Goal: Entertainment & Leisure: Consume media (video, audio)

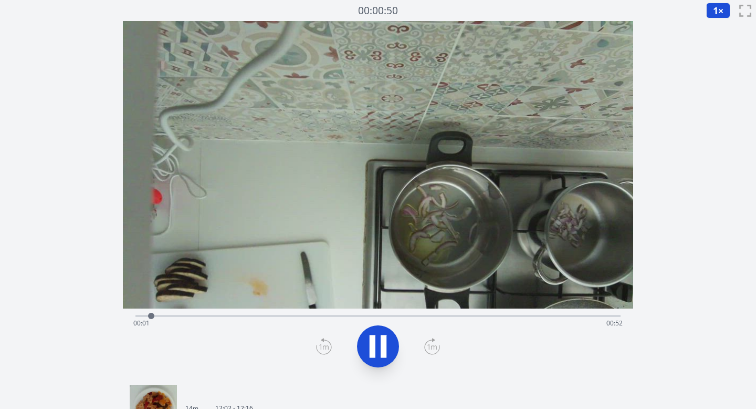
click at [434, 345] on icon at bounding box center [432, 346] width 16 height 17
click at [328, 341] on icon at bounding box center [324, 347] width 15 height 14
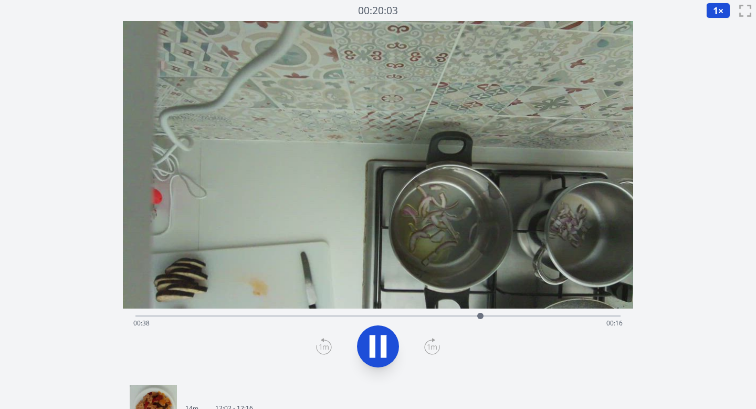
click at [335, 311] on div "Time elapsed: 00:38 Time remaining: 00:16" at bounding box center [379, 314] width 486 height 13
click at [279, 318] on div "Time elapsed: 00:24 Time remaining: 00:30" at bounding box center [378, 323] width 490 height 17
click at [715, 14] on span "1" at bounding box center [715, 10] width 5 height 13
click at [429, 347] on icon at bounding box center [432, 346] width 9 height 5
click at [721, 28] on li "0.25×" at bounding box center [721, 25] width 29 height 17
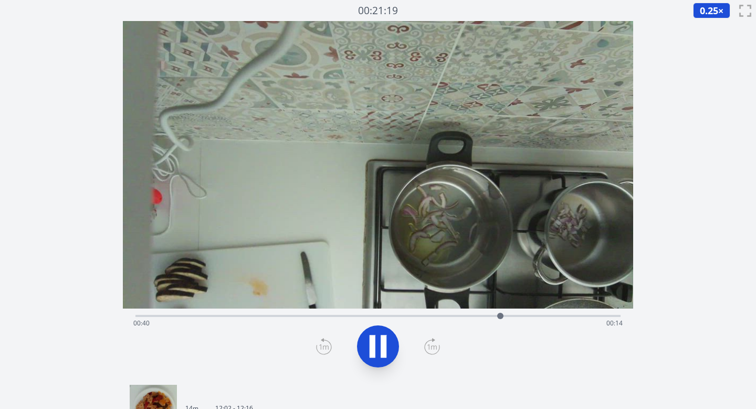
click at [431, 347] on icon at bounding box center [432, 346] width 16 height 17
click at [323, 346] on icon at bounding box center [323, 346] width 9 height 5
click at [431, 349] on icon at bounding box center [432, 346] width 16 height 17
click at [327, 345] on icon at bounding box center [324, 346] width 16 height 17
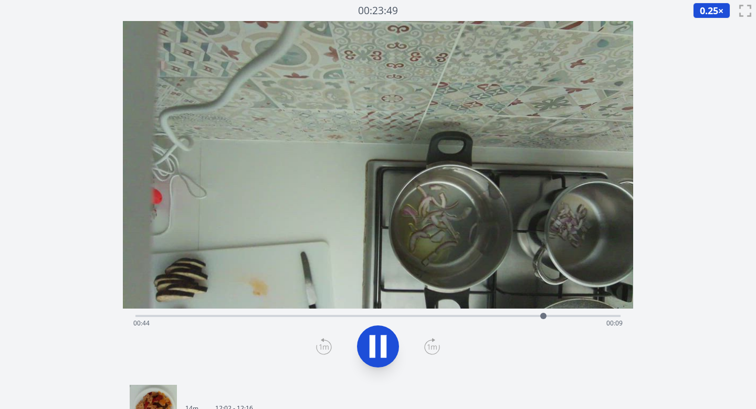
click at [382, 346] on icon at bounding box center [384, 346] width 6 height 23
click at [389, 345] on icon at bounding box center [378, 345] width 29 height 29
click at [321, 345] on icon at bounding box center [323, 347] width 7 height 6
click at [323, 344] on icon at bounding box center [324, 346] width 16 height 17
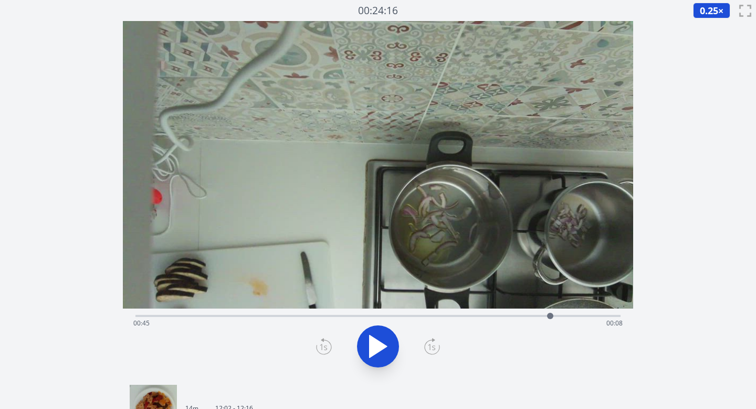
click at [323, 344] on icon at bounding box center [324, 346] width 16 height 17
drag, startPoint x: 548, startPoint y: 316, endPoint x: 540, endPoint y: 316, distance: 8.4
click at [540, 316] on div at bounding box center [540, 316] width 6 height 6
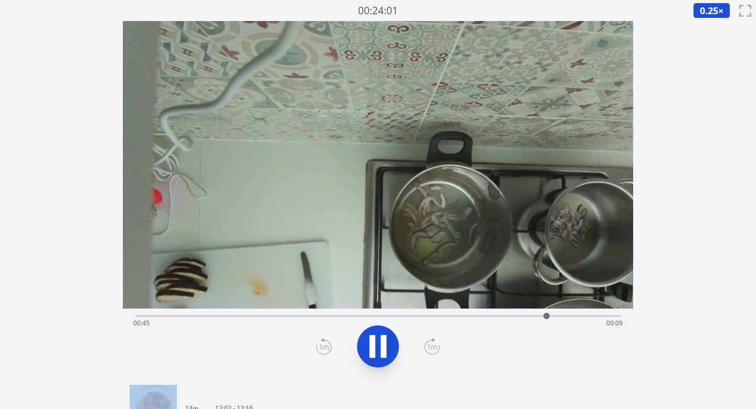
click at [370, 344] on icon at bounding box center [373, 346] width 6 height 23
click at [323, 349] on icon at bounding box center [324, 346] width 16 height 17
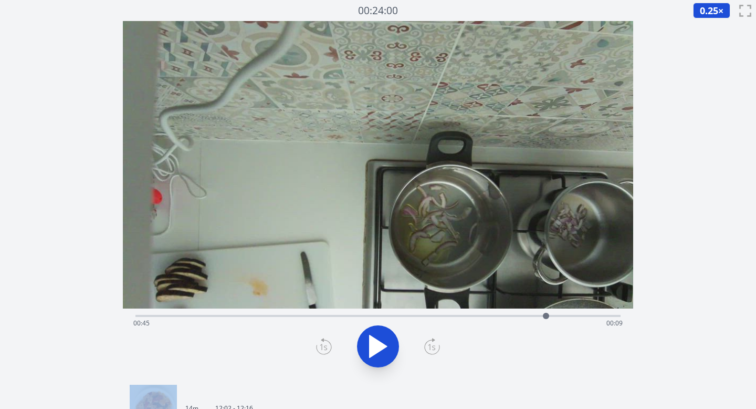
click at [385, 343] on icon at bounding box center [378, 345] width 29 height 29
click at [329, 350] on icon at bounding box center [324, 346] width 16 height 17
click at [377, 345] on icon at bounding box center [378, 345] width 29 height 29
click at [375, 346] on icon at bounding box center [373, 346] width 6 height 23
click at [318, 344] on icon at bounding box center [324, 346] width 16 height 17
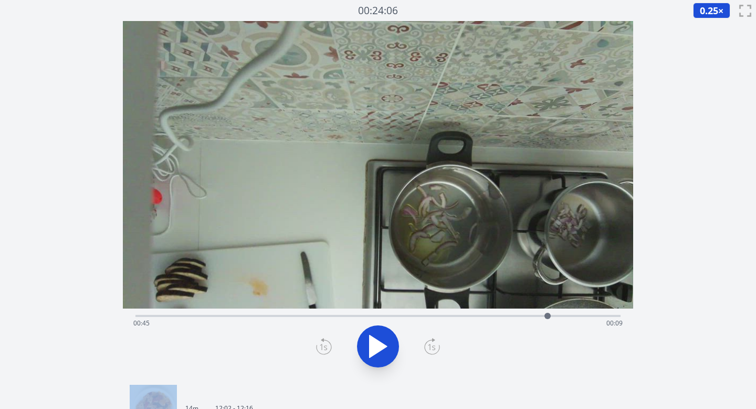
click at [319, 344] on icon at bounding box center [324, 346] width 16 height 17
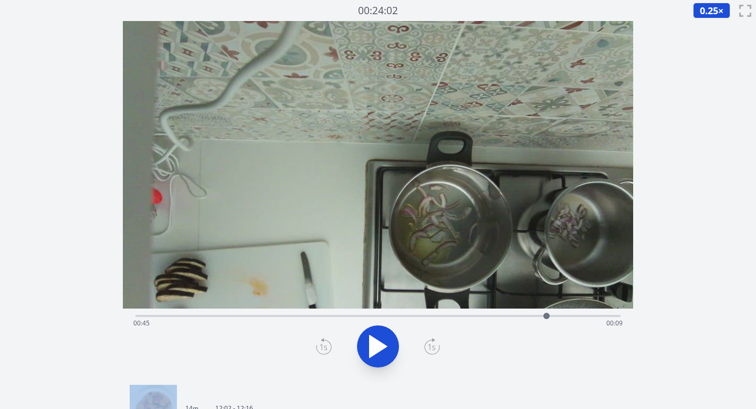
click at [319, 344] on icon at bounding box center [324, 346] width 16 height 17
click at [362, 317] on div "Time elapsed: 00:45 Time remaining: 00:09" at bounding box center [378, 323] width 490 height 17
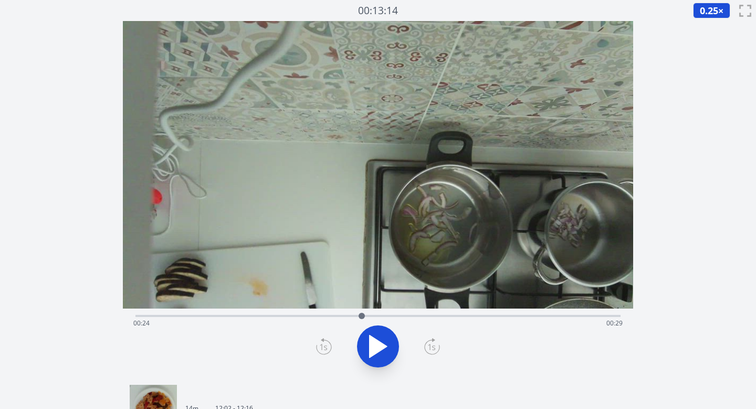
click at [321, 315] on div "Time elapsed: 00:24 Time remaining: 00:29" at bounding box center [378, 323] width 490 height 17
click at [371, 315] on div "Time elapsed: 00:20 Time remaining: 00:33" at bounding box center [378, 323] width 490 height 17
click at [349, 315] on div "Time elapsed: 00:25 Time remaining: 00:28" at bounding box center [378, 323] width 490 height 17
click at [353, 315] on div at bounding box center [349, 316] width 16 height 16
click at [343, 316] on div "Time elapsed: 00:23 Time remaining: 00:30" at bounding box center [378, 323] width 490 height 17
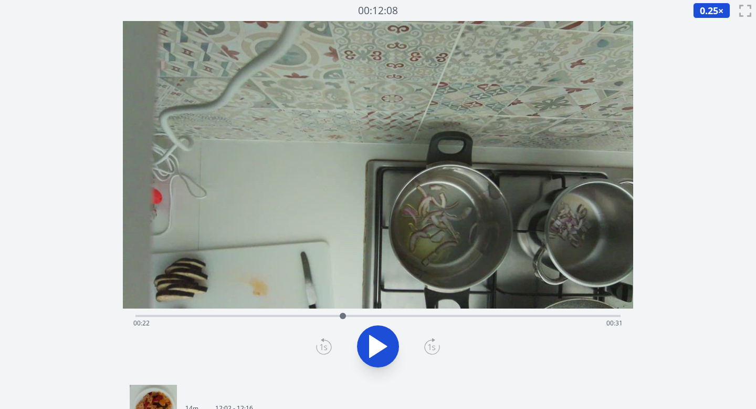
click at [337, 316] on div at bounding box center [343, 316] width 16 height 16
click at [327, 347] on icon at bounding box center [324, 346] width 16 height 17
click at [376, 346] on icon at bounding box center [378, 345] width 29 height 29
click at [324, 349] on icon at bounding box center [324, 346] width 16 height 17
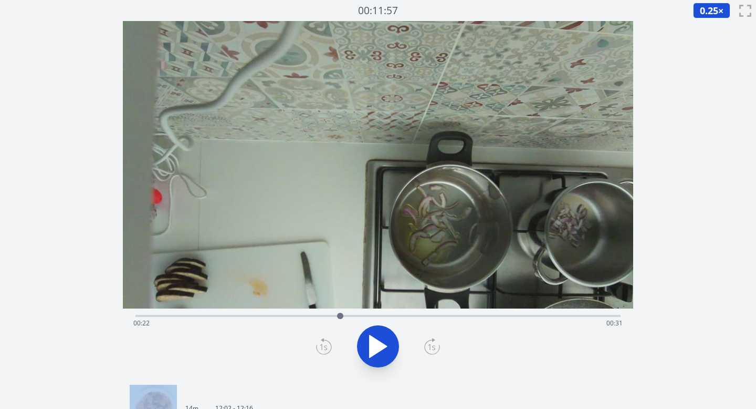
click at [324, 349] on icon at bounding box center [324, 346] width 16 height 17
click at [410, 315] on div "Time elapsed: 00:22 Time remaining: 00:32" at bounding box center [378, 323] width 490 height 17
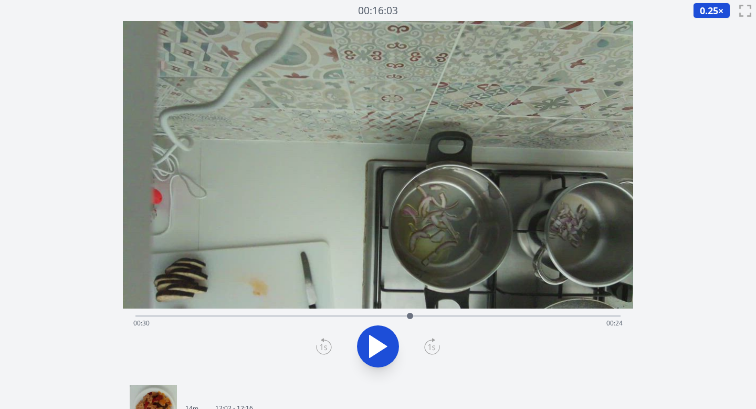
click at [396, 315] on div "Time elapsed: 00:30 Time remaining: 00:24" at bounding box center [378, 323] width 490 height 17
click at [421, 316] on div "Time elapsed: 00:28 Time remaining: 00:25" at bounding box center [378, 323] width 490 height 17
click at [430, 316] on div "Time elapsed: 00:31 Time remaining: 00:23" at bounding box center [378, 323] width 490 height 17
click at [437, 316] on div at bounding box center [430, 316] width 16 height 16
click at [457, 315] on div "Time elapsed: 00:33 Time remaining: 00:21" at bounding box center [378, 323] width 490 height 17
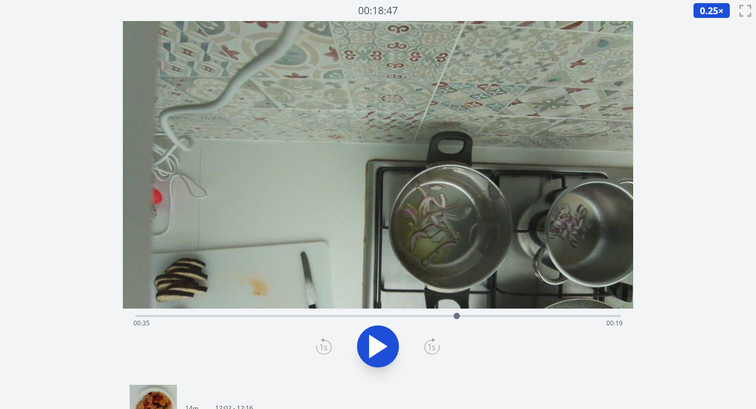
click at [474, 318] on div "Time elapsed: 00:35 Time remaining: 00:19" at bounding box center [378, 323] width 490 height 17
click at [541, 313] on div "Time elapsed: 00:37 Time remaining: 00:17" at bounding box center [379, 314] width 486 height 13
click at [396, 315] on div "Time elapsed: 00:45 Time remaining: 00:09" at bounding box center [378, 323] width 490 height 17
click at [384, 342] on icon at bounding box center [384, 346] width 6 height 23
click at [389, 346] on icon at bounding box center [378, 345] width 29 height 29
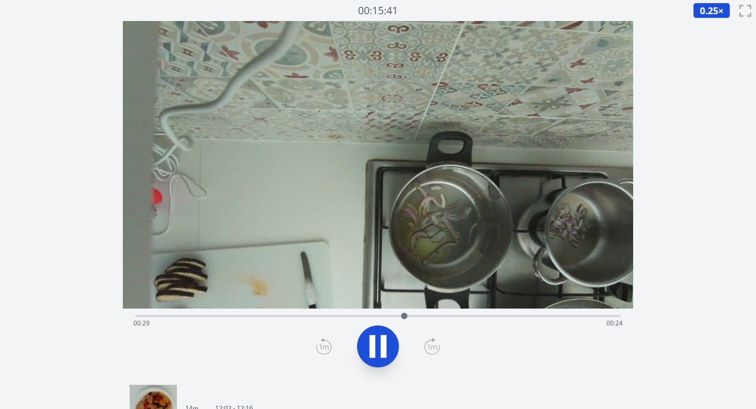
click at [382, 346] on icon at bounding box center [384, 346] width 6 height 23
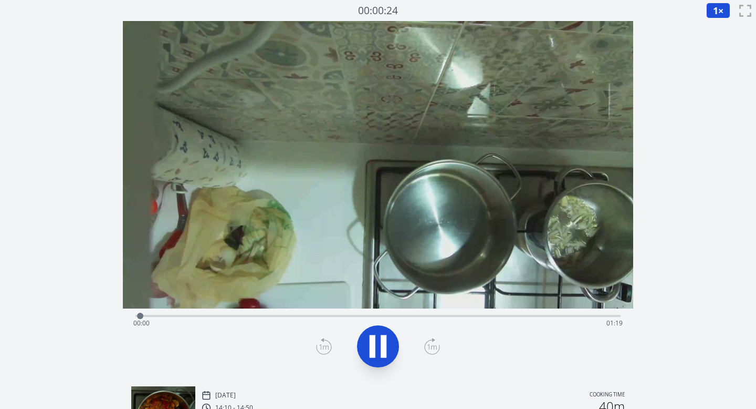
click at [428, 316] on div "Time elapsed: 00:00 Time remaining: 01:19" at bounding box center [378, 323] width 490 height 17
click at [445, 313] on div "Time elapsed: 00:48 Time remaining: 00:30" at bounding box center [379, 314] width 486 height 13
click at [460, 314] on div "Time elapsed: 00:50 Time remaining: 00:28" at bounding box center [379, 314] width 486 height 13
click at [484, 314] on div "Time elapsed: 00:52 Time remaining: 00:26" at bounding box center [379, 314] width 486 height 13
click at [510, 313] on div "Time elapsed: 00:56 Time remaining: 00:22" at bounding box center [379, 314] width 486 height 13
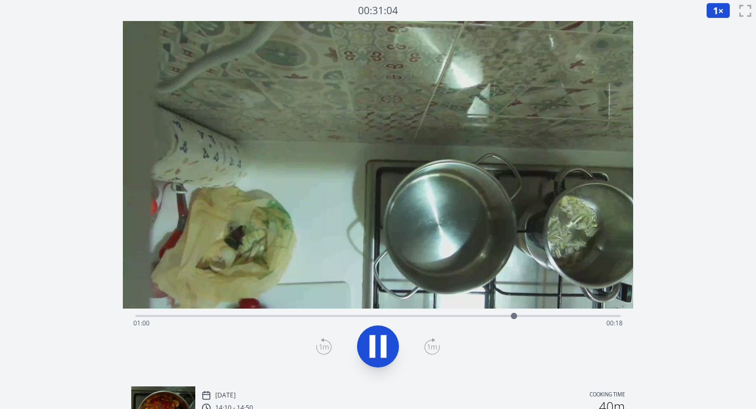
click at [523, 311] on div "Time elapsed: 01:00 Time remaining: 00:18" at bounding box center [379, 314] width 486 height 13
click at [541, 309] on div at bounding box center [534, 316] width 16 height 16
click at [377, 347] on icon at bounding box center [378, 345] width 29 height 29
